Goal: Transaction & Acquisition: Download file/media

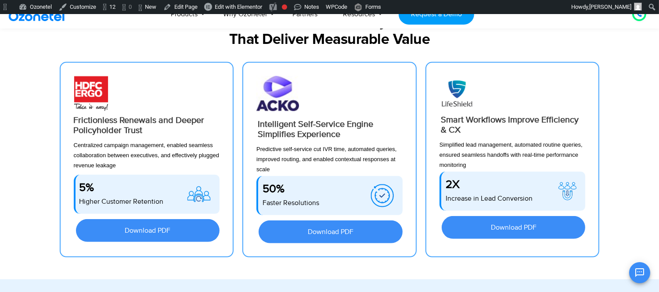
scroll to position [745, 0]
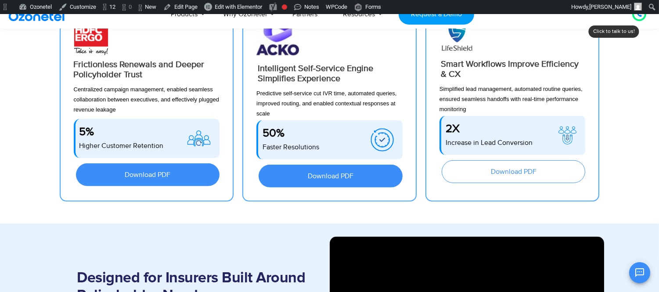
click at [489, 171] on span "Download PDF" at bounding box center [513, 171] width 118 height 7
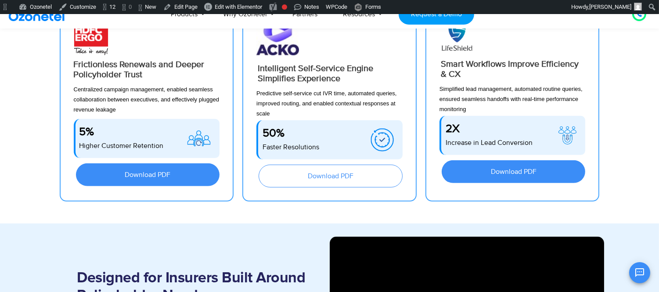
click at [296, 176] on span "Download PDF" at bounding box center [330, 175] width 118 height 7
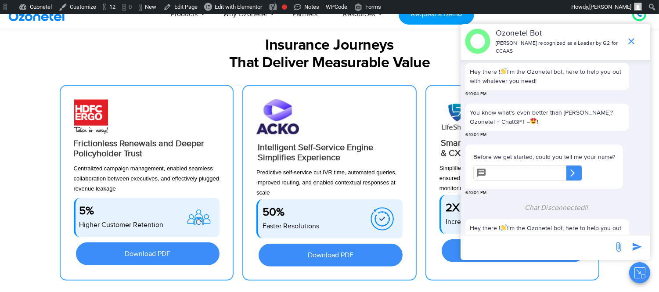
scroll to position [683, 0]
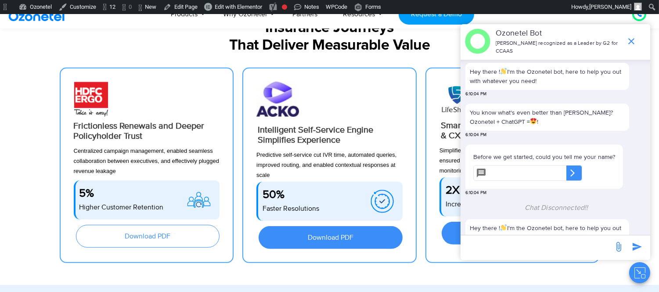
click at [114, 231] on link "Download PDF" at bounding box center [148, 236] width 144 height 23
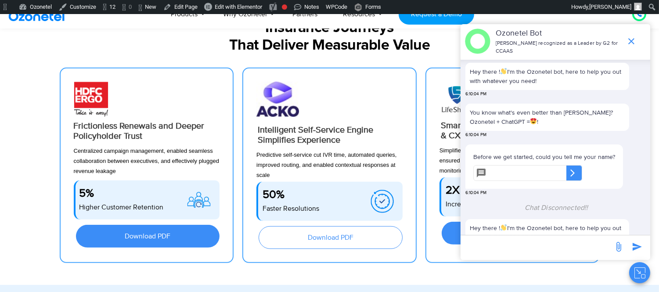
click at [297, 243] on link "Download PDF" at bounding box center [330, 237] width 144 height 23
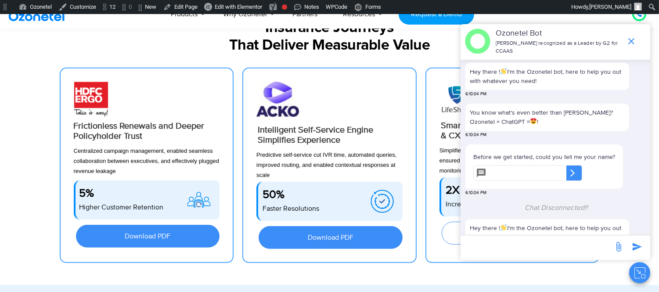
click at [445, 232] on link "Download PDF" at bounding box center [513, 233] width 144 height 23
click at [628, 42] on icon "end chat or minimize" at bounding box center [631, 41] width 11 height 11
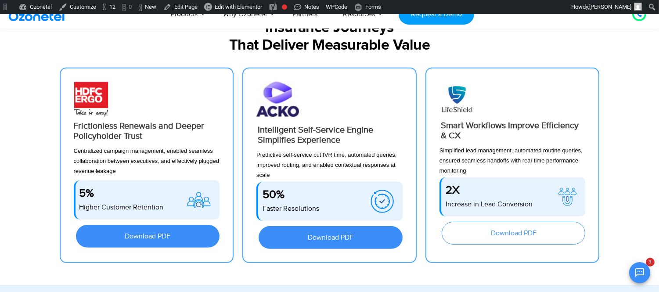
scroll to position [258, 0]
click at [551, 228] on link "Download PDF" at bounding box center [513, 233] width 144 height 23
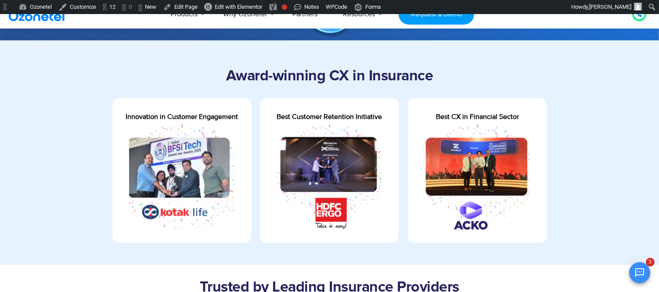
scroll to position [297, 0]
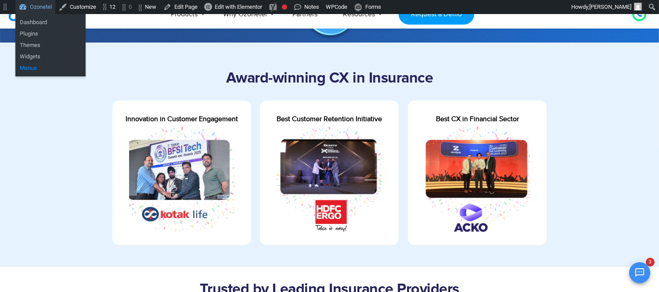
click at [39, 68] on link "Menus" at bounding box center [50, 67] width 70 height 11
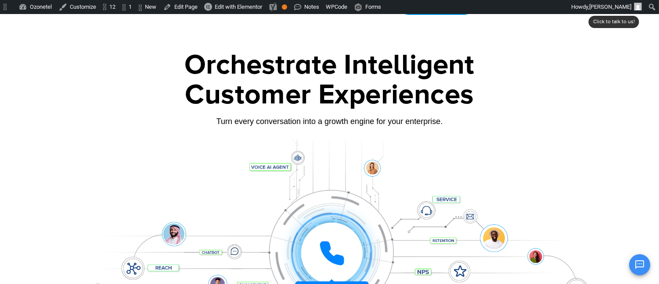
scroll to position [18, 0]
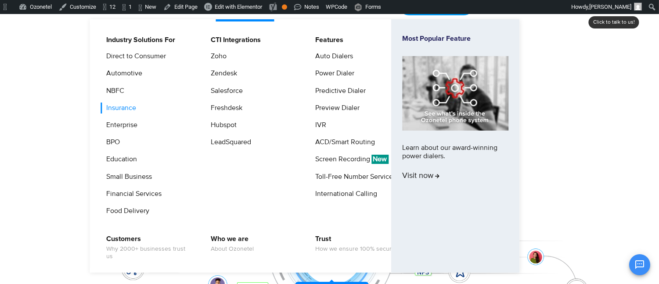
click at [124, 107] on link "Insurance" at bounding box center [118, 108] width 37 height 11
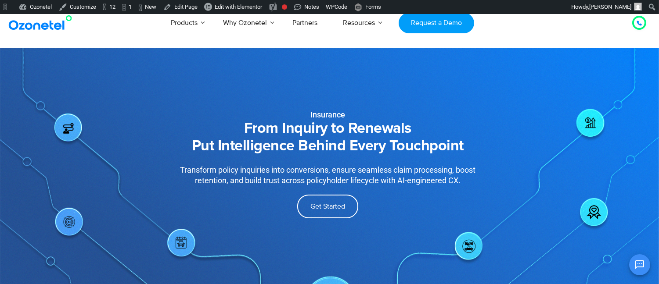
scroll to position [371, 0]
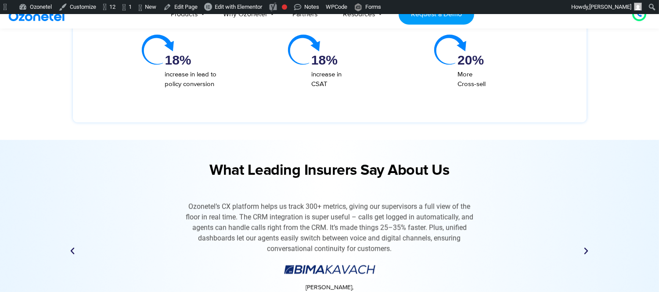
scroll to position [2145, 0]
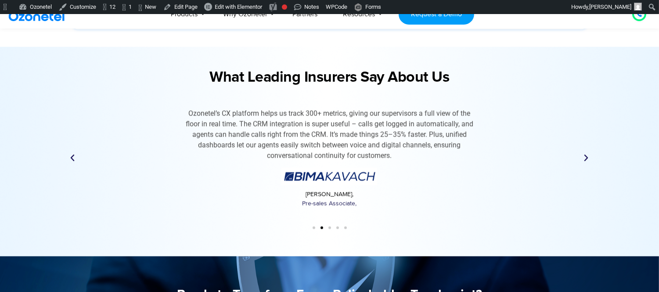
click at [583, 154] on icon "Next slide" at bounding box center [586, 158] width 9 height 9
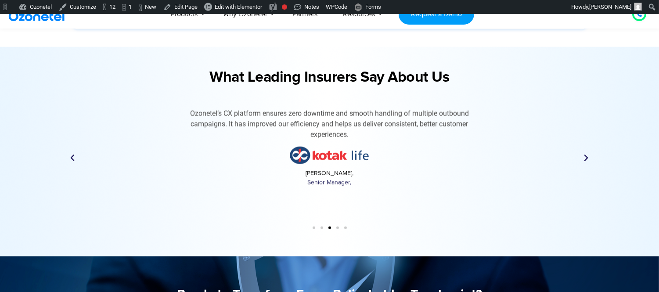
click at [583, 154] on icon "Next slide" at bounding box center [586, 158] width 9 height 9
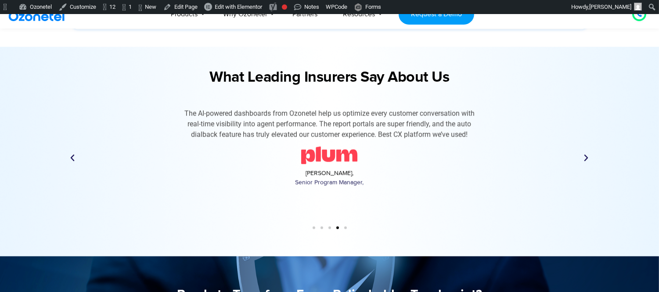
click at [583, 154] on icon "Next slide" at bounding box center [586, 158] width 9 height 9
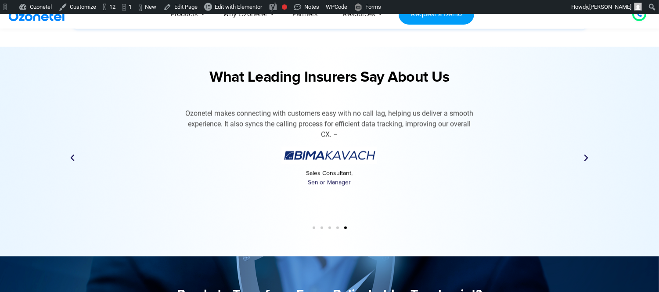
click at [583, 154] on icon "Next slide" at bounding box center [586, 158] width 9 height 9
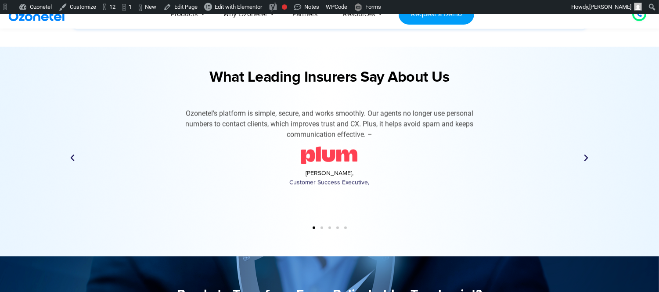
click at [583, 154] on icon "Next slide" at bounding box center [586, 158] width 9 height 9
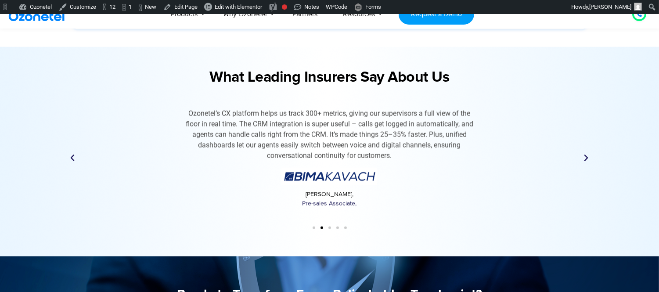
click at [583, 154] on icon "Next slide" at bounding box center [586, 158] width 9 height 9
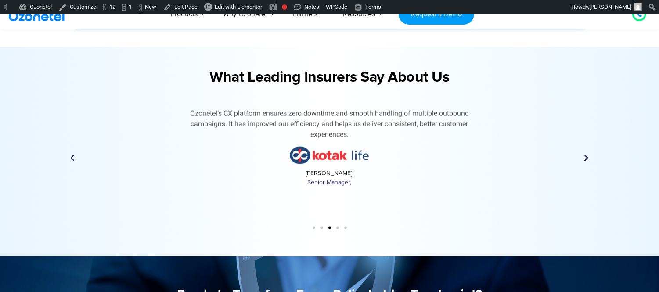
click at [583, 154] on icon "Next slide" at bounding box center [586, 158] width 9 height 9
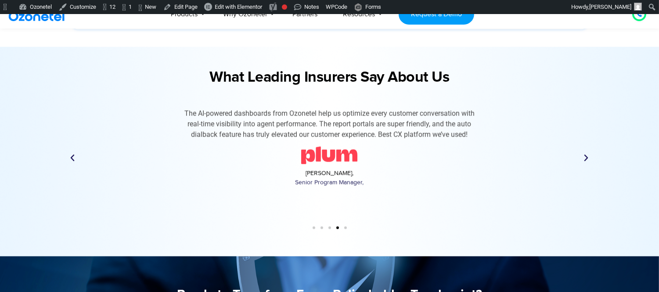
click at [583, 154] on icon "Next slide" at bounding box center [586, 158] width 9 height 9
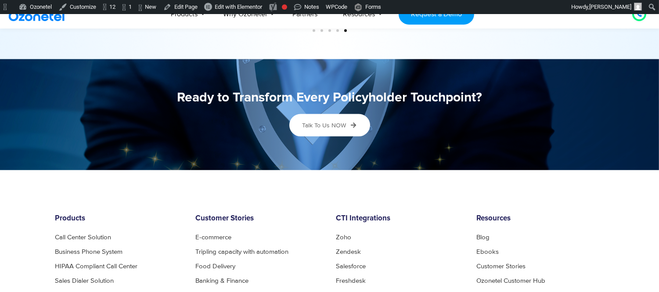
scroll to position [2337, 0]
